Goal: Task Accomplishment & Management: Use online tool/utility

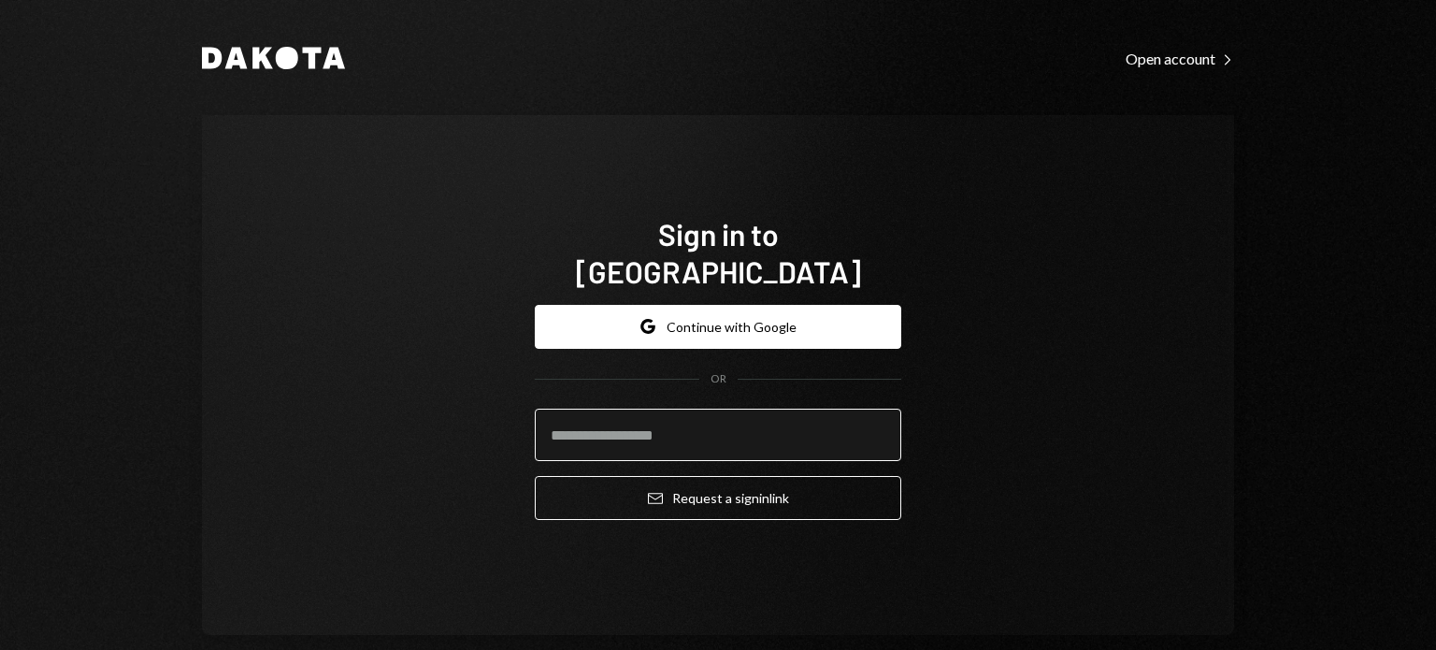
type input "**********"
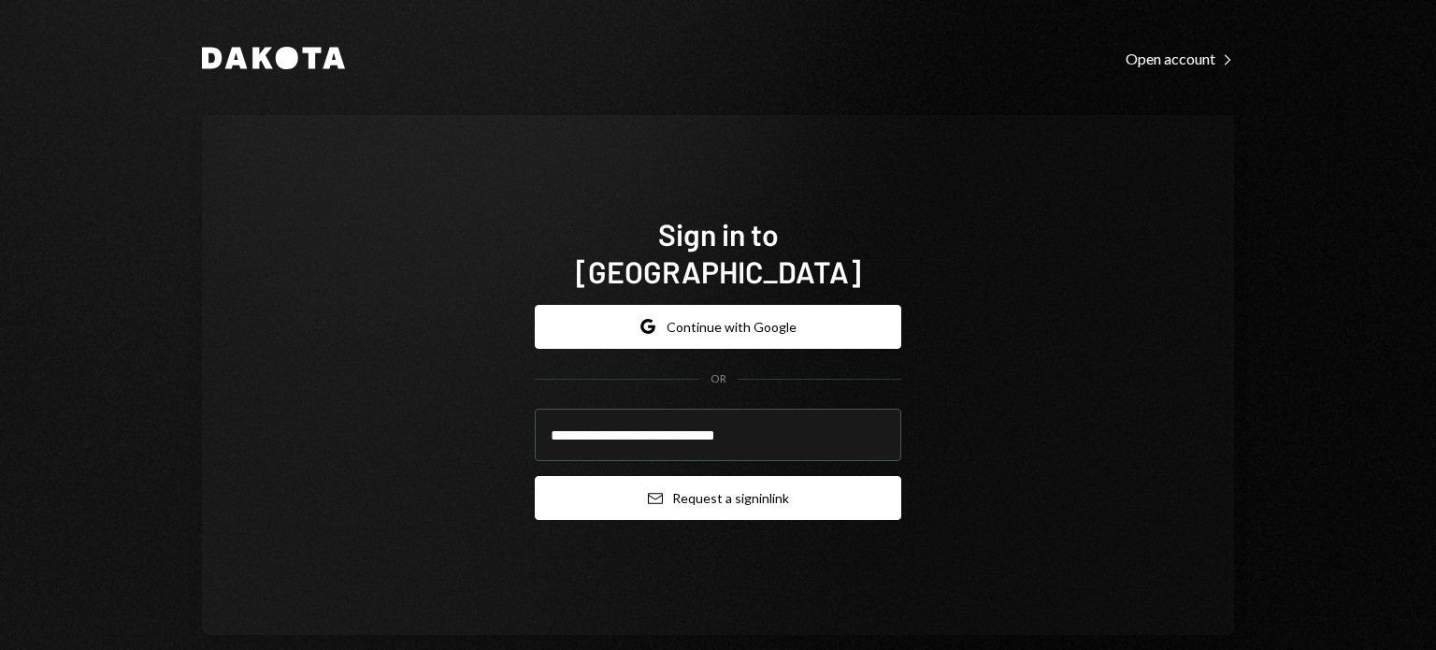
click at [640, 476] on button "Email Request a sign in link" at bounding box center [718, 498] width 367 height 44
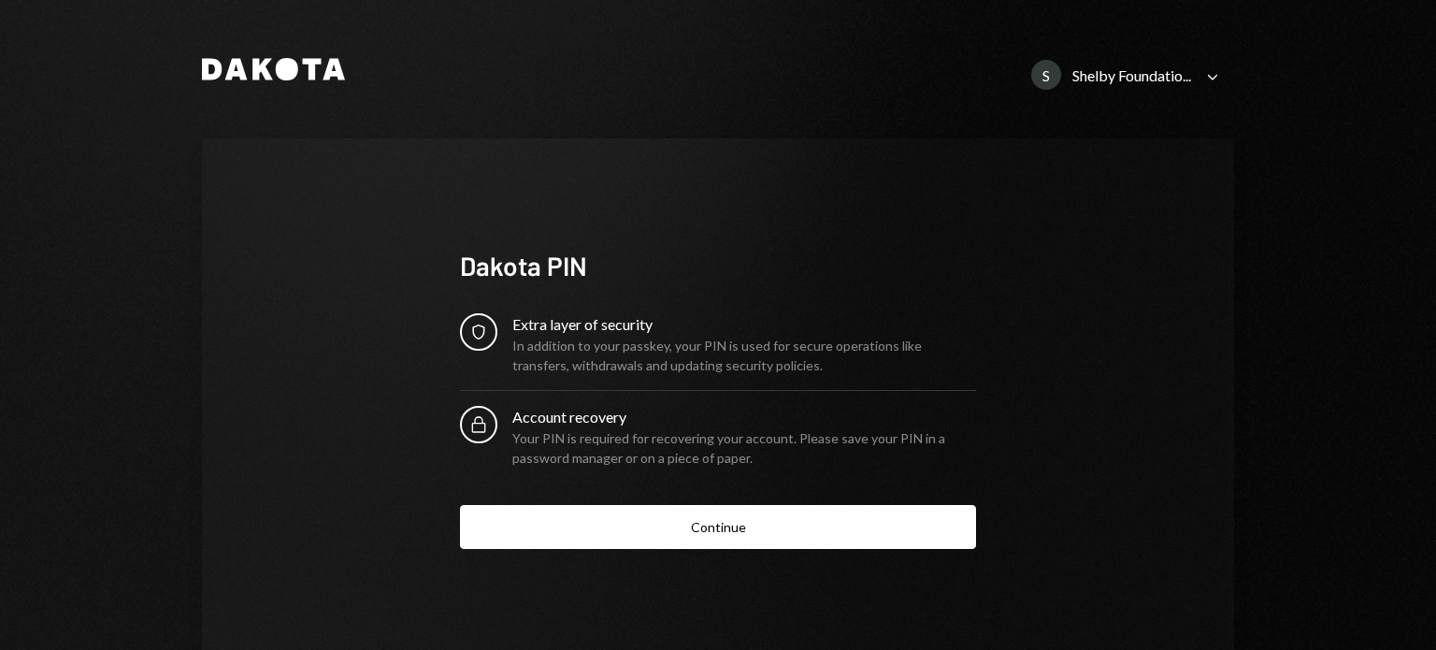
click at [1182, 69] on div "Shelby Foundatio..." at bounding box center [1131, 75] width 119 height 18
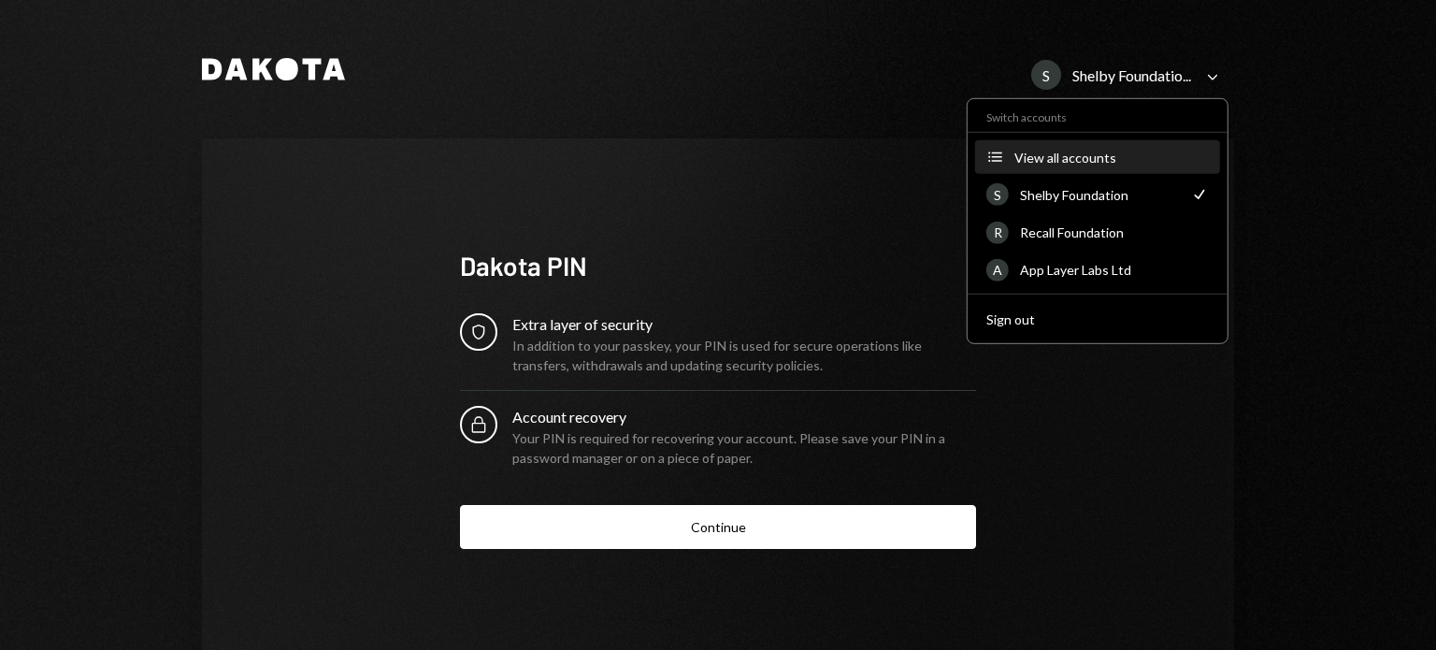
click at [1034, 164] on div "View all accounts" at bounding box center [1111, 157] width 194 height 16
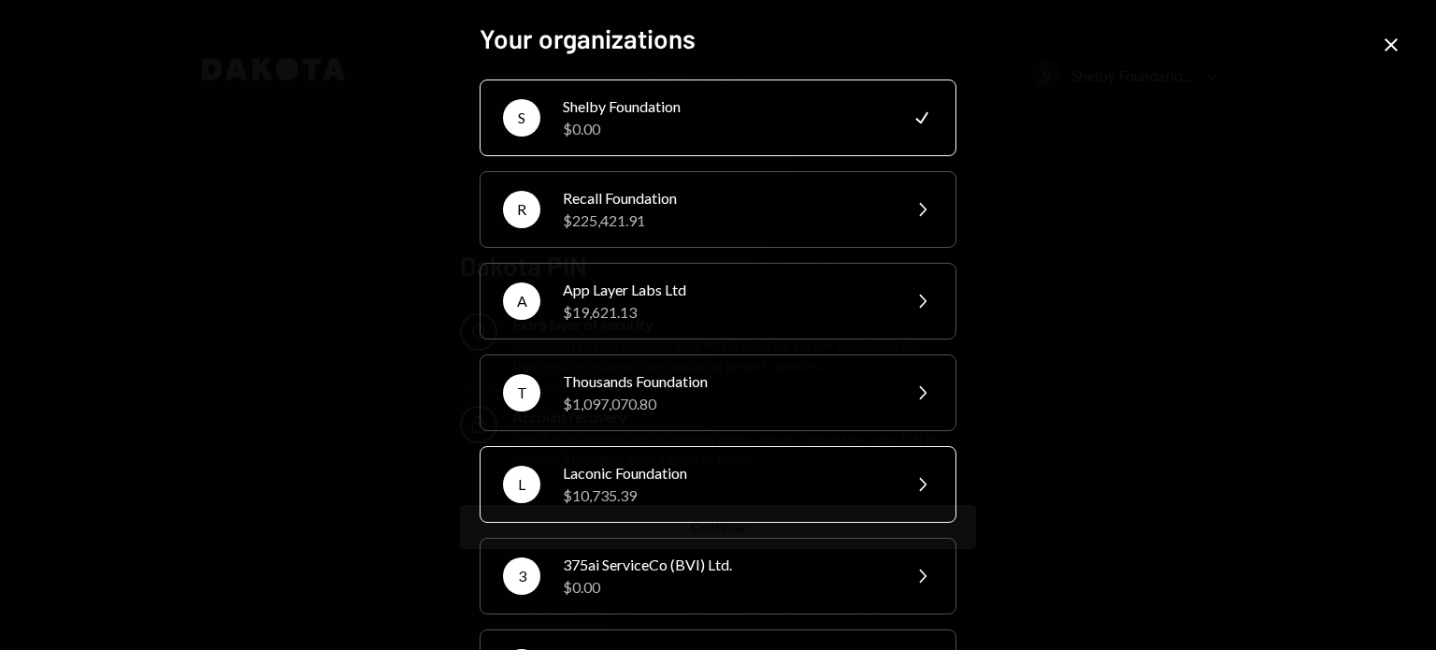
click at [616, 463] on div "Laconic Foundation" at bounding box center [725, 473] width 325 height 22
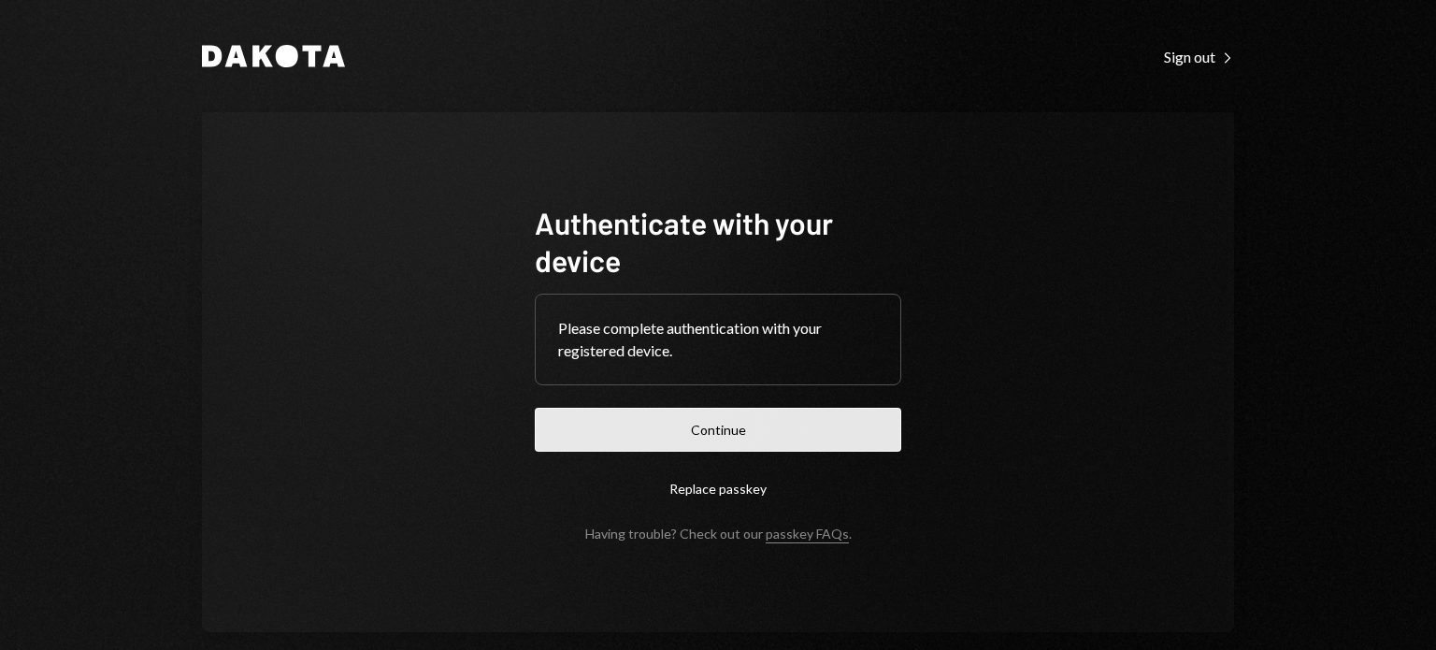
click at [662, 434] on button "Continue" at bounding box center [718, 430] width 367 height 44
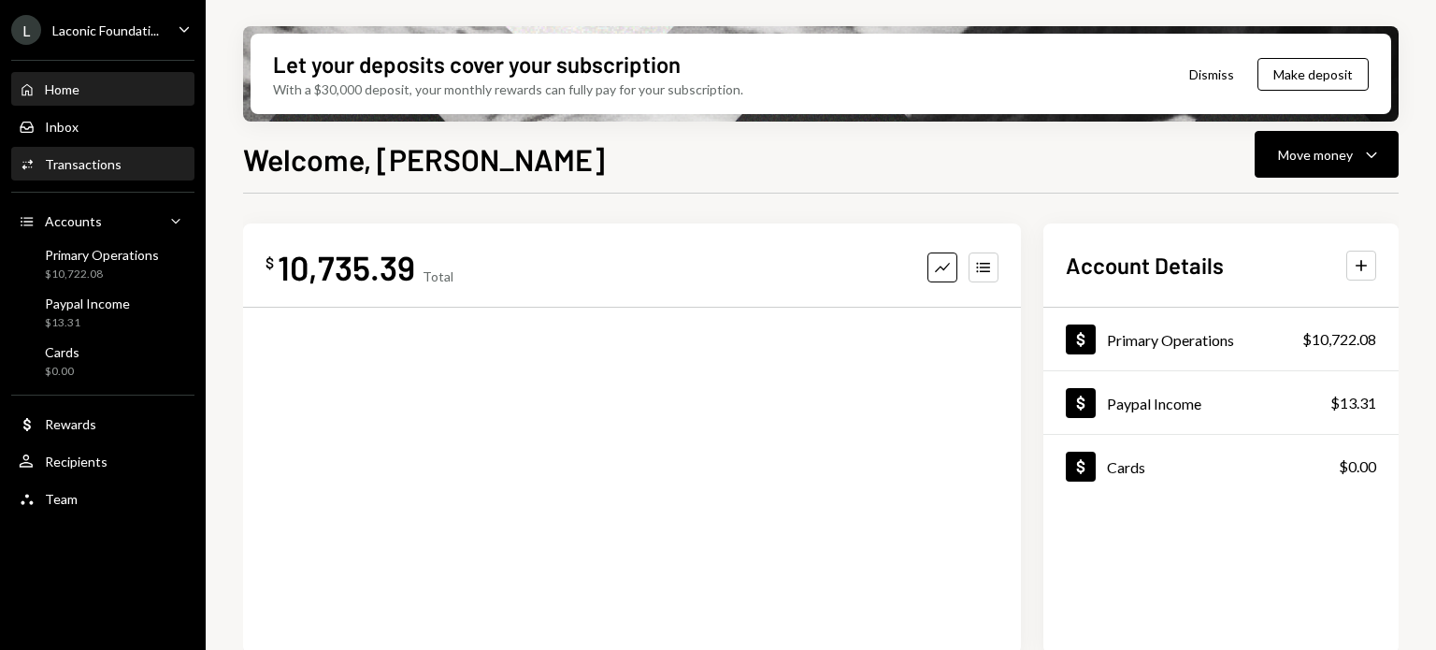
click at [116, 170] on div "Transactions" at bounding box center [83, 164] width 77 height 16
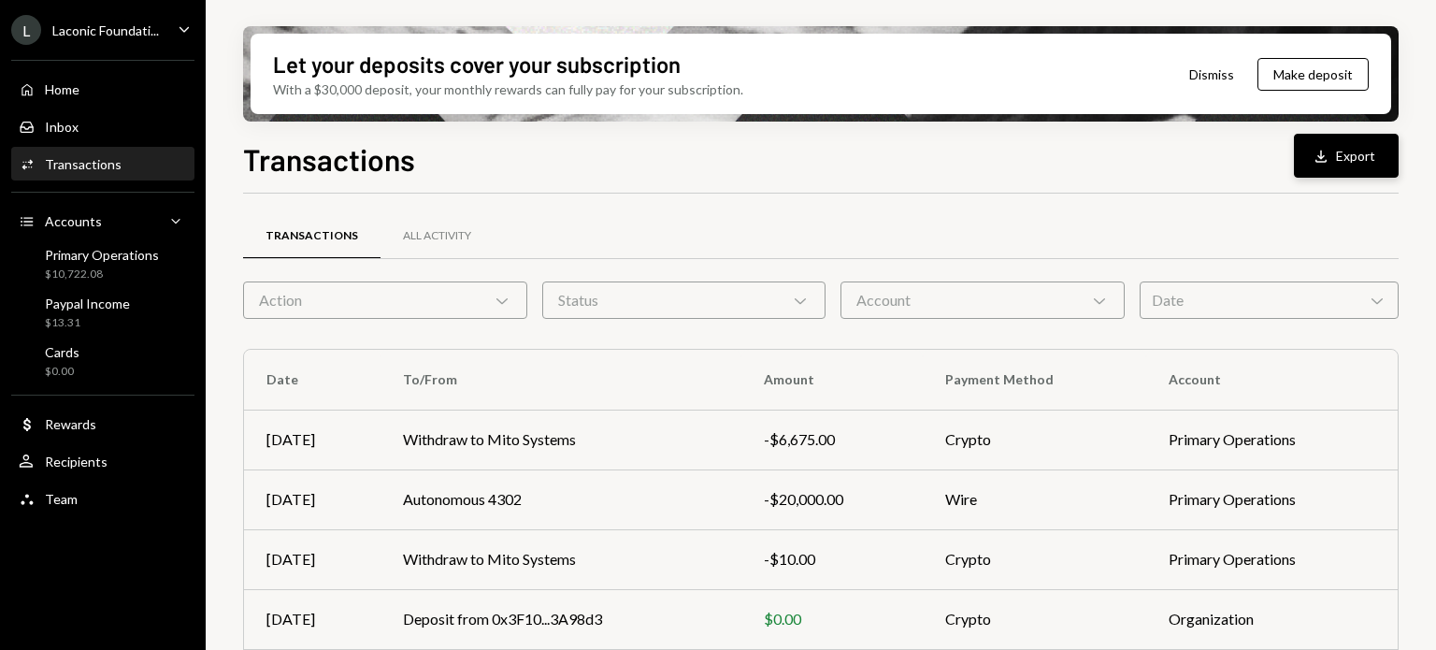
click at [1342, 135] on button "Download Export" at bounding box center [1346, 156] width 105 height 44
